Goal: Browse casually: Explore the website without a specific task or goal

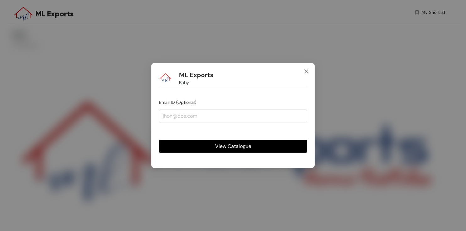
click at [304, 71] on icon "close" at bounding box center [306, 71] width 5 height 5
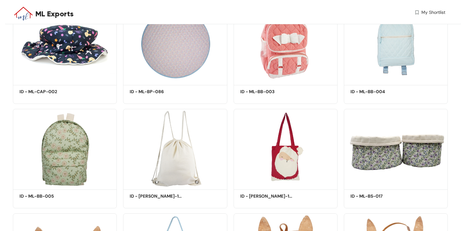
scroll to position [2956, 0]
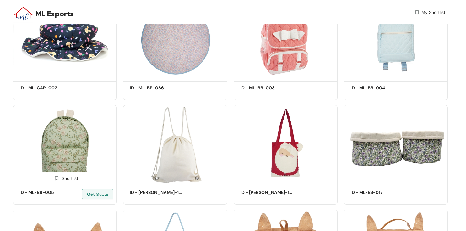
click at [67, 133] on img at bounding box center [65, 144] width 104 height 79
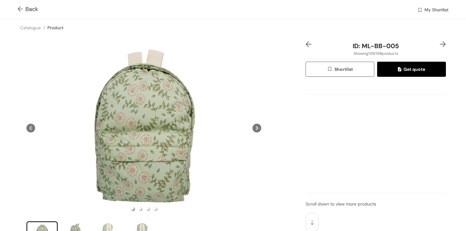
click at [258, 128] on icon at bounding box center [257, 127] width 9 height 9
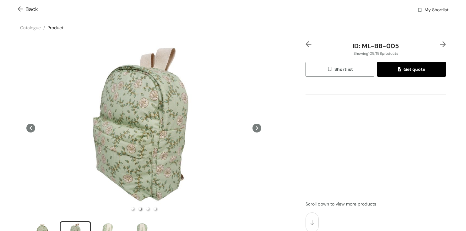
click at [258, 128] on icon at bounding box center [257, 127] width 9 height 9
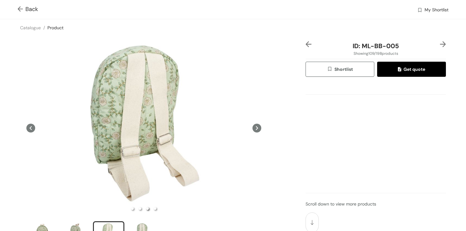
click at [258, 128] on icon at bounding box center [257, 127] width 9 height 9
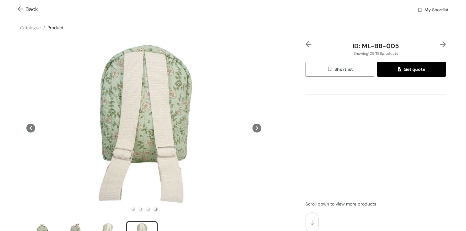
click at [258, 128] on icon at bounding box center [257, 127] width 9 height 9
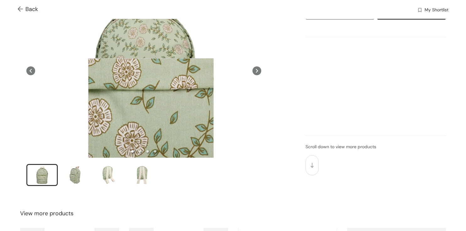
scroll to position [55, 0]
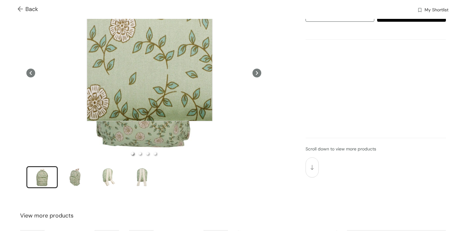
click at [149, 58] on div at bounding box center [150, 58] width 126 height 126
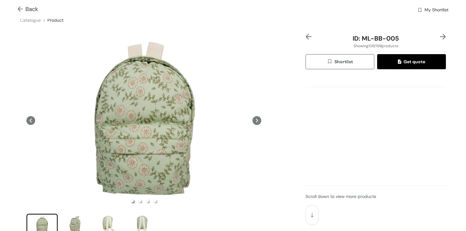
scroll to position [4, 0]
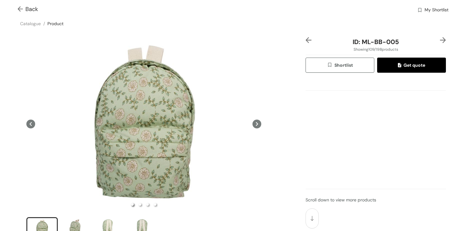
click at [253, 123] on icon at bounding box center [257, 123] width 9 height 9
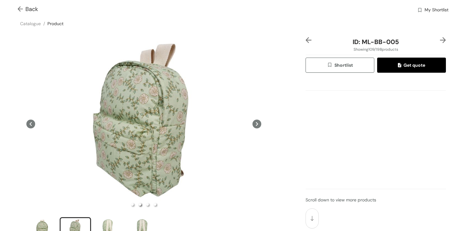
click at [253, 123] on icon at bounding box center [257, 123] width 9 height 9
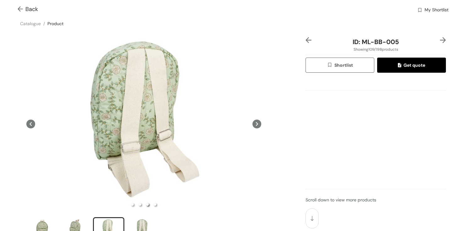
click at [253, 123] on icon at bounding box center [257, 123] width 9 height 9
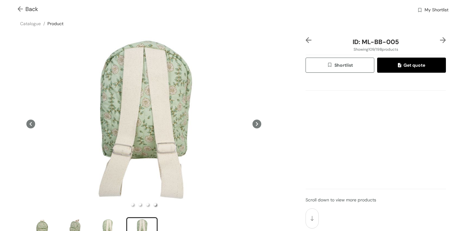
click at [20, 6] on img at bounding box center [22, 9] width 8 height 7
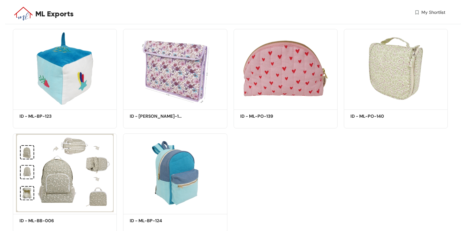
scroll to position [5252, 0]
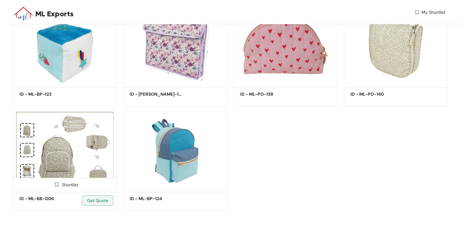
click at [72, 149] on img at bounding box center [65, 150] width 104 height 79
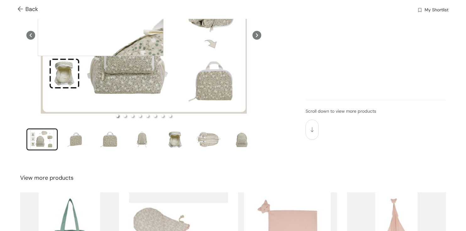
scroll to position [97, 0]
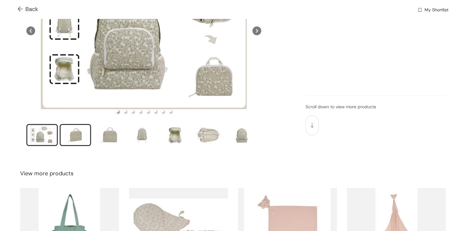
click at [80, 136] on div "slide item 2" at bounding box center [75, 134] width 28 height 19
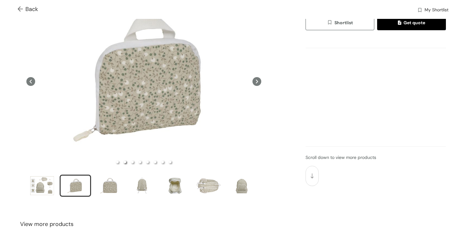
scroll to position [45, 0]
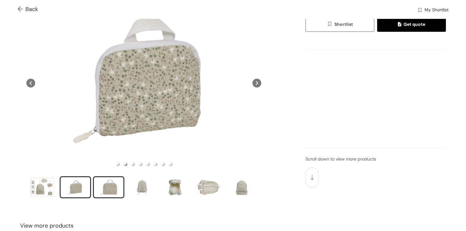
click at [103, 186] on div "slide item 3" at bounding box center [109, 186] width 28 height 19
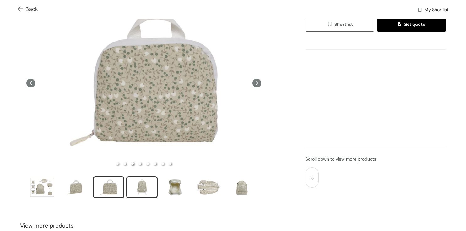
click at [147, 185] on div "slide item 4" at bounding box center [142, 186] width 28 height 19
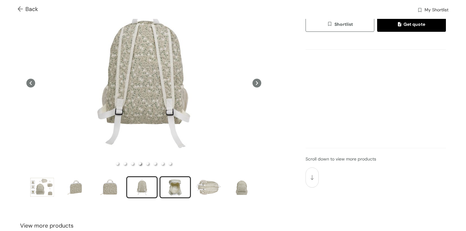
click at [171, 185] on div "slide item 5" at bounding box center [175, 186] width 28 height 19
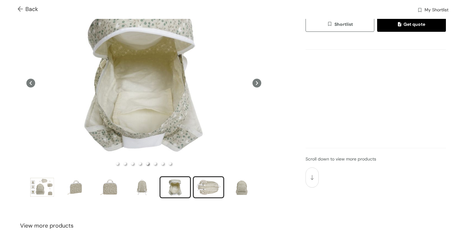
click at [197, 184] on div "slide item 6" at bounding box center [208, 186] width 28 height 19
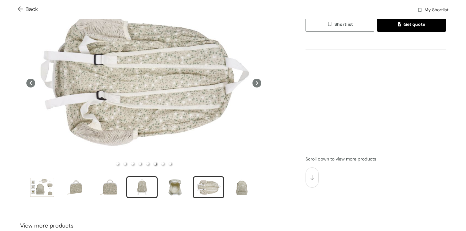
click at [154, 187] on div "slide item 4" at bounding box center [142, 186] width 28 height 19
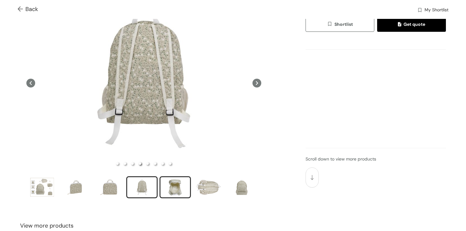
click at [177, 187] on div "slide item 5" at bounding box center [175, 186] width 28 height 19
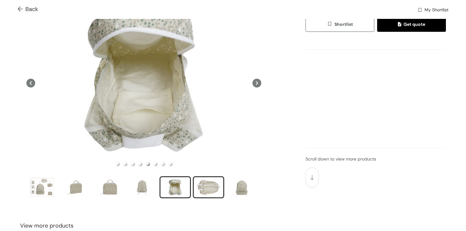
click at [220, 184] on div "slide item 6" at bounding box center [208, 186] width 28 height 19
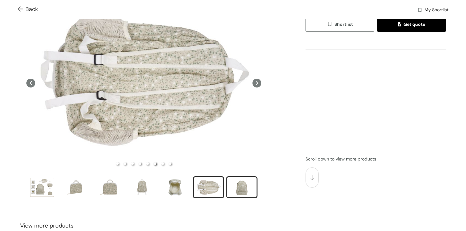
click at [246, 187] on div "slide item 7" at bounding box center [242, 186] width 28 height 19
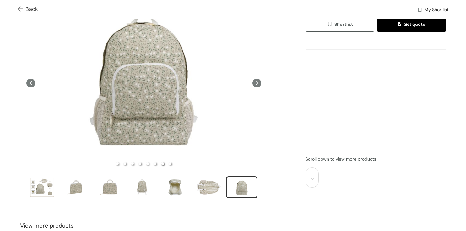
click at [256, 86] on icon at bounding box center [257, 83] width 9 height 9
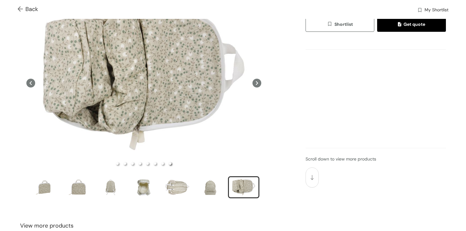
click at [256, 85] on icon at bounding box center [257, 83] width 9 height 9
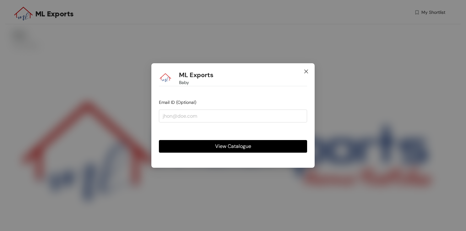
click at [302, 70] on span "Close" at bounding box center [306, 71] width 17 height 17
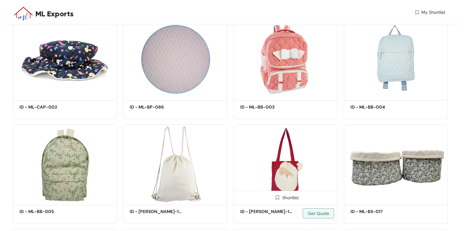
scroll to position [2995, 0]
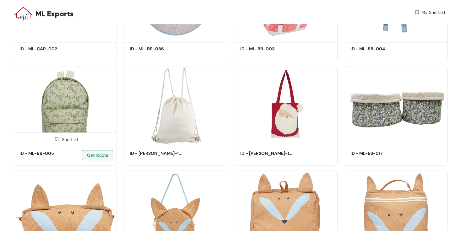
click at [15, 116] on img at bounding box center [65, 105] width 104 height 79
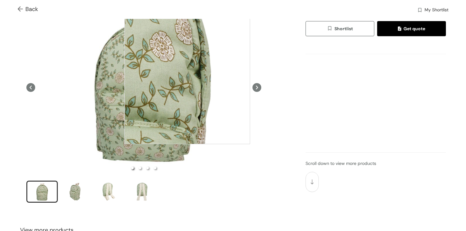
scroll to position [41, 0]
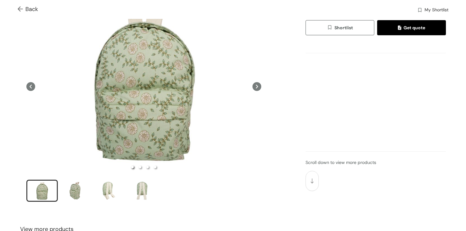
click at [258, 86] on icon at bounding box center [257, 86] width 2 height 4
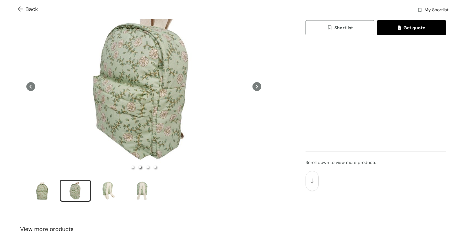
click at [258, 86] on icon at bounding box center [257, 86] width 2 height 4
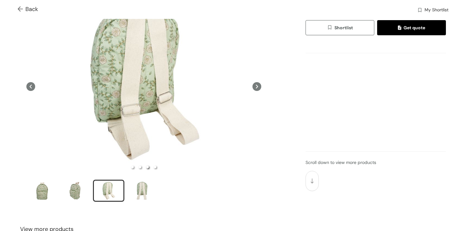
scroll to position [12, 0]
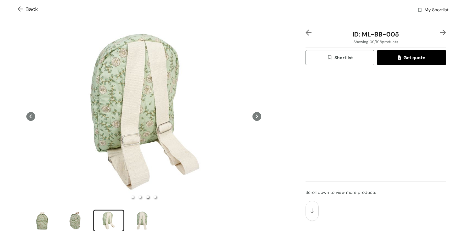
click at [258, 113] on icon at bounding box center [257, 116] width 9 height 9
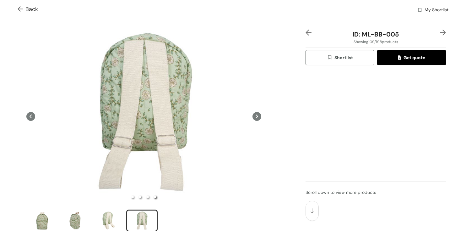
click at [21, 7] on img at bounding box center [22, 9] width 8 height 7
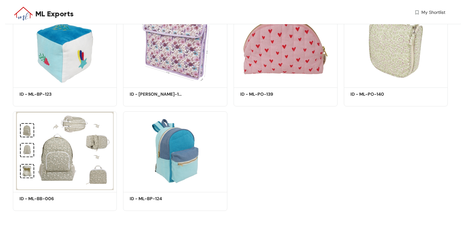
scroll to position [5251, 0]
click at [82, 138] on img at bounding box center [65, 150] width 104 height 79
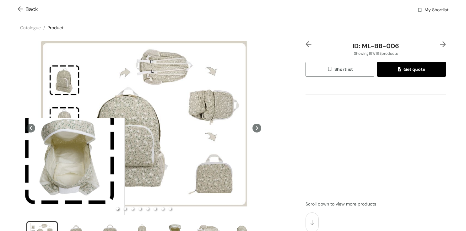
click at [62, 181] on div at bounding box center [62, 181] width 126 height 126
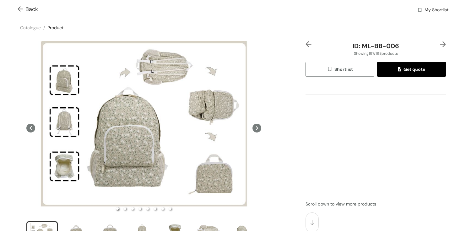
click at [257, 128] on icon at bounding box center [257, 128] width 2 height 4
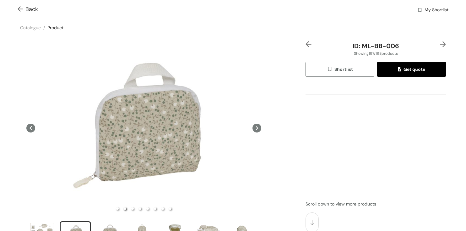
click at [257, 128] on icon at bounding box center [257, 128] width 2 height 4
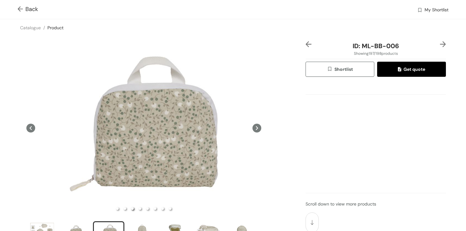
click at [257, 128] on icon at bounding box center [257, 128] width 2 height 4
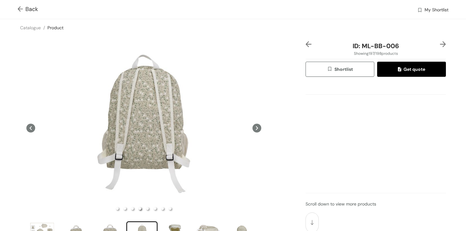
click at [257, 128] on icon at bounding box center [257, 128] width 2 height 4
